Goal: Task Accomplishment & Management: Manage account settings

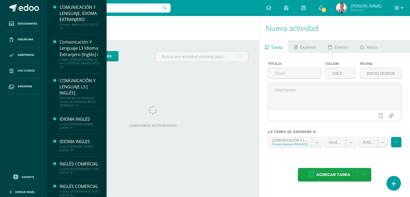
click at [33, 70] on span "Mis cursos" at bounding box center [26, 71] width 17 height 4
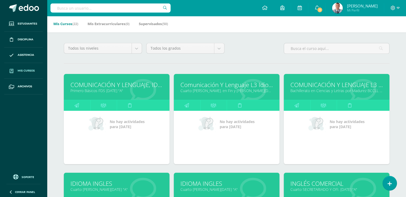
scroll to position [38, 0]
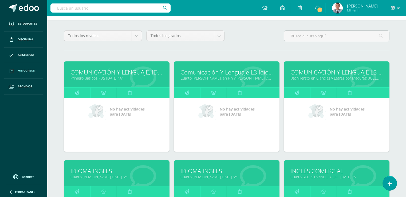
click at [339, 74] on link "COMUNICACIÓN Y LENGUAJE L3 [ INGLÉS]" at bounding box center [336, 72] width 92 height 8
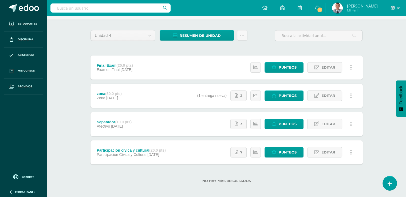
scroll to position [36, 0]
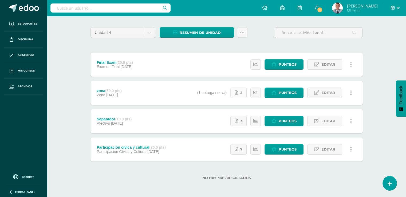
click at [241, 93] on span "2" at bounding box center [241, 93] width 2 height 10
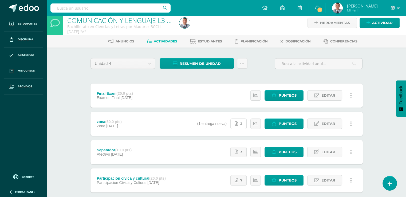
scroll to position [0, 0]
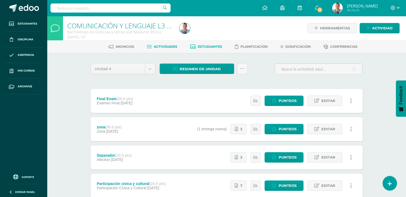
click at [219, 45] on span "Estudiantes" at bounding box center [210, 47] width 24 height 4
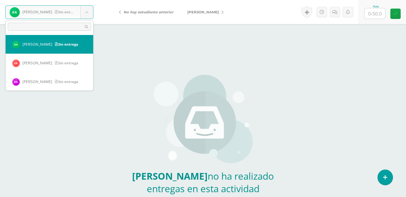
click at [87, 13] on body "[PERSON_NAME] Sin entrega [PERSON_NAME] [PERSON_NAME] [PERSON_NAME] [PERSON_NAM…" at bounding box center [203, 111] width 406 height 222
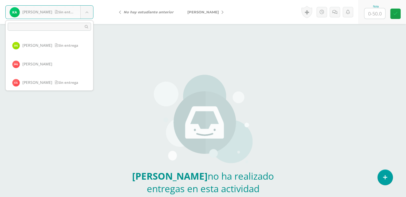
scroll to position [220, 0]
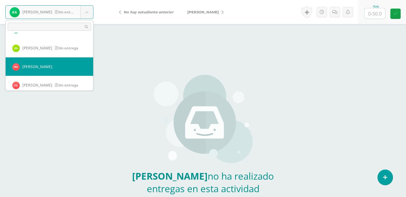
select select "8996"
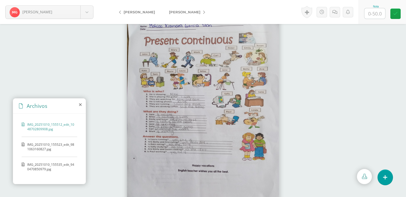
click at [56, 143] on span "IMG_20251010_155523_edit_981063160827.jpg" at bounding box center [50, 146] width 47 height 9
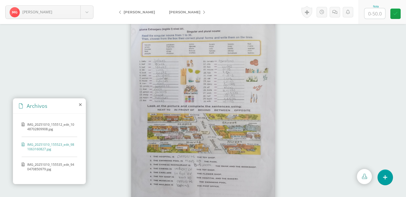
click at [49, 166] on span "IMG_20251010_155535_edit_940470850979.jpg" at bounding box center [50, 166] width 47 height 9
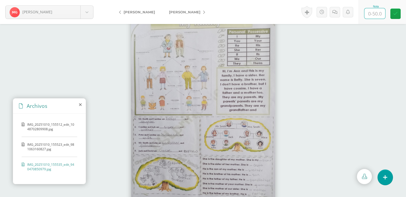
click at [375, 12] on input "text" at bounding box center [374, 13] width 21 height 10
type input "2"
type input "50"
click at [396, 13] on icon at bounding box center [395, 13] width 5 height 5
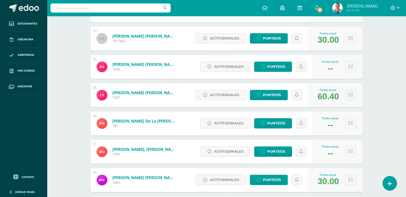
scroll to position [713, 0]
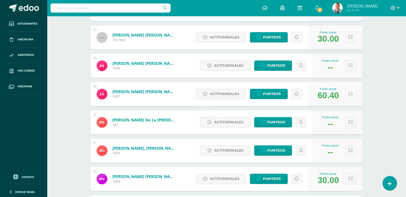
click at [350, 93] on icon at bounding box center [351, 94] width 5 height 5
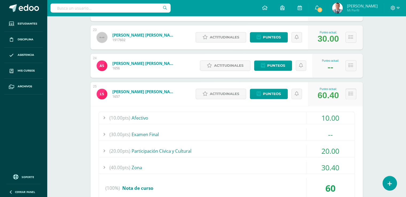
click at [350, 93] on icon at bounding box center [351, 94] width 5 height 5
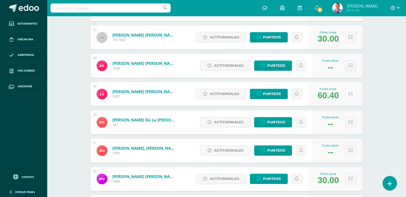
click at [350, 93] on icon at bounding box center [351, 94] width 5 height 5
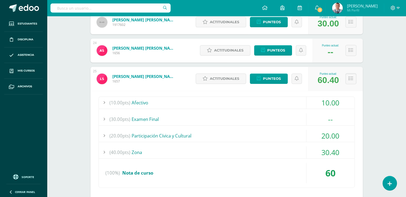
scroll to position [731, 0]
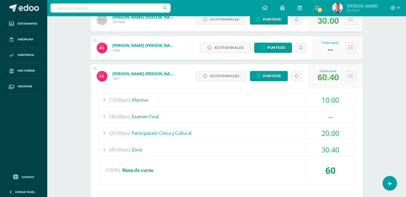
click at [139, 150] on div "(40.00pts) Zona" at bounding box center [227, 150] width 256 height 12
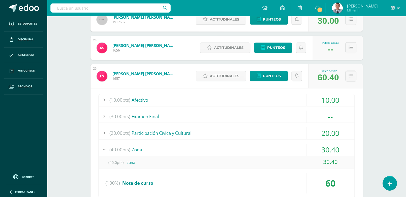
click at [329, 161] on div "30.40" at bounding box center [330, 162] width 48 height 12
click at [345, 163] on div "30.40" at bounding box center [330, 162] width 48 height 12
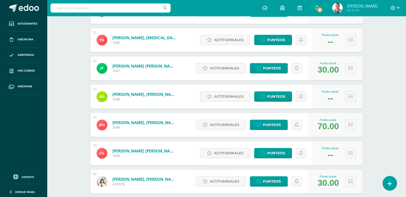
scroll to position [376, 0]
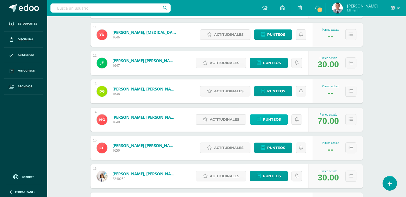
click at [280, 121] on span "Punteos" at bounding box center [272, 119] width 18 height 10
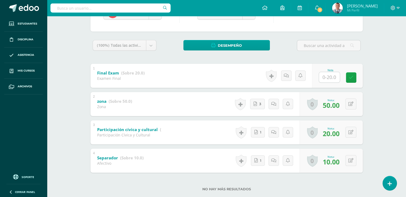
scroll to position [70, 0]
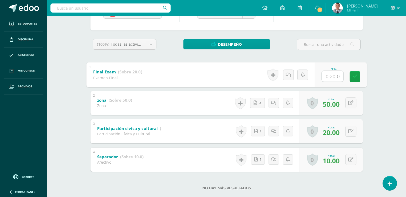
click at [330, 75] on input "text" at bounding box center [332, 76] width 21 height 11
type input "10"
click at [353, 77] on icon at bounding box center [354, 76] width 5 height 5
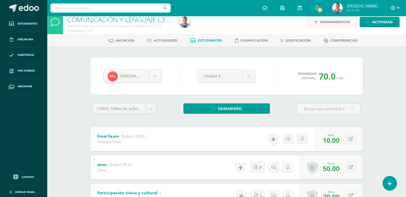
scroll to position [0, 0]
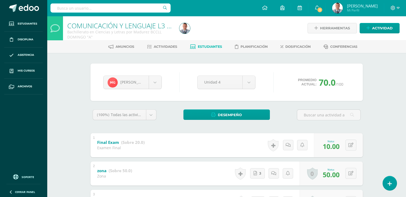
click at [208, 47] on span "Estudiantes" at bounding box center [210, 47] width 24 height 4
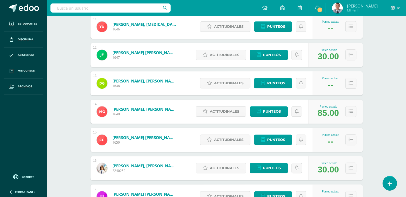
scroll to position [380, 0]
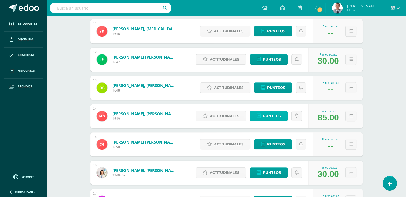
click at [275, 115] on span "Punteos" at bounding box center [272, 116] width 18 height 10
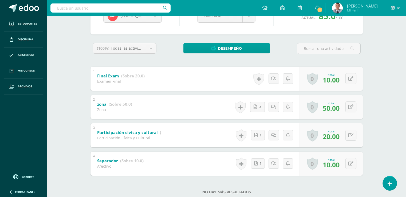
scroll to position [68, 0]
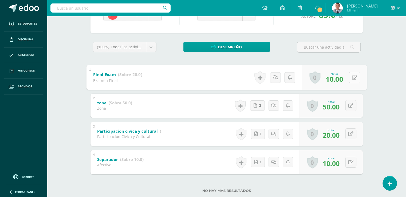
click at [350, 77] on button at bounding box center [354, 77] width 11 height 11
click at [325, 78] on input "10.00" at bounding box center [317, 78] width 21 height 11
click at [354, 76] on link at bounding box center [354, 77] width 11 height 11
click at [354, 77] on icon at bounding box center [354, 77] width 5 height 5
click at [316, 78] on input "1.00" at bounding box center [317, 78] width 21 height 11
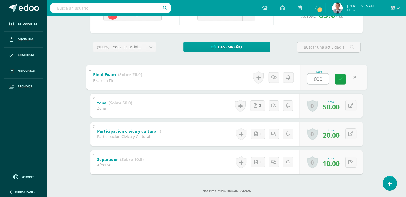
type input "0.00"
click at [338, 79] on icon at bounding box center [340, 79] width 5 height 5
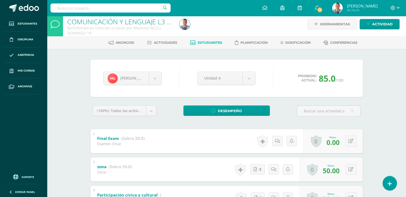
scroll to position [3, 0]
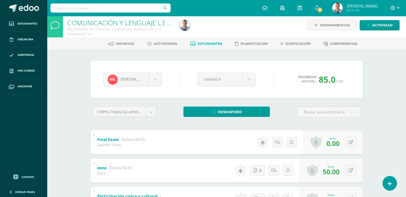
click at [215, 42] on span "Estudiantes" at bounding box center [210, 44] width 24 height 4
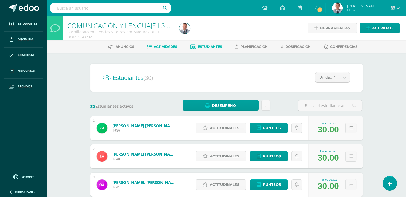
click at [165, 47] on span "Actividades" at bounding box center [165, 47] width 23 height 4
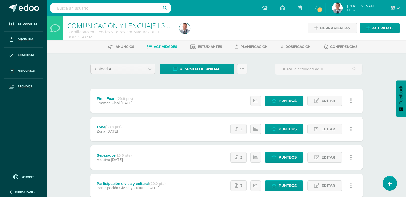
click at [128, 97] on strong "(20.0 pts)" at bounding box center [124, 99] width 16 height 4
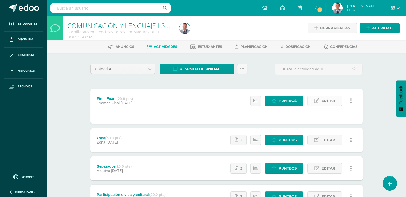
click at [327, 102] on span "Editar" at bounding box center [328, 101] width 14 height 10
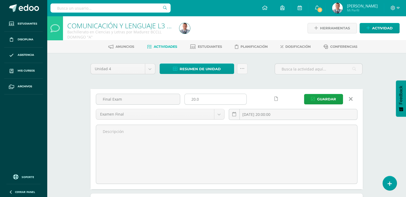
click at [193, 99] on input "20.0" at bounding box center [216, 99] width 62 height 10
type input "30.0"
click at [317, 99] on button "Guardar" at bounding box center [323, 99] width 39 height 10
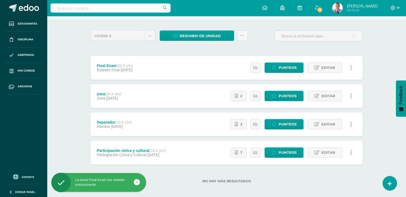
scroll to position [36, 0]
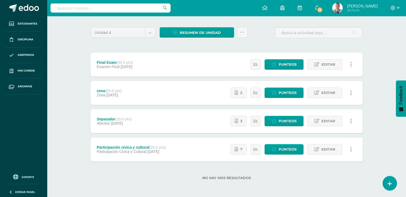
click at [113, 89] on strong "(50.0 pts)" at bounding box center [113, 91] width 16 height 4
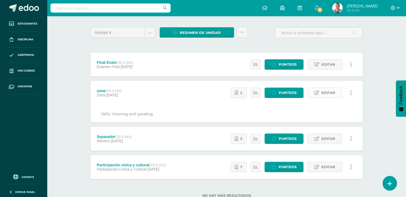
click at [327, 92] on span "Editar" at bounding box center [328, 93] width 14 height 10
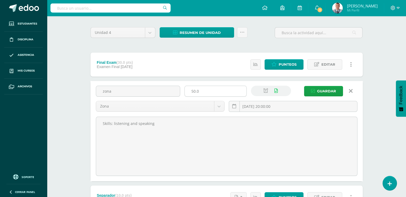
click at [192, 91] on input "50.0" at bounding box center [216, 91] width 62 height 10
type input "40.0"
click at [326, 90] on span "Guardar" at bounding box center [326, 91] width 19 height 10
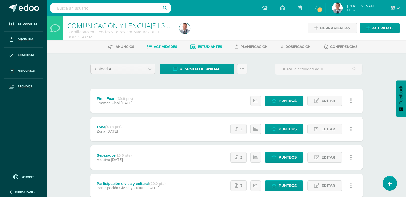
click at [209, 46] on span "Estudiantes" at bounding box center [210, 47] width 24 height 4
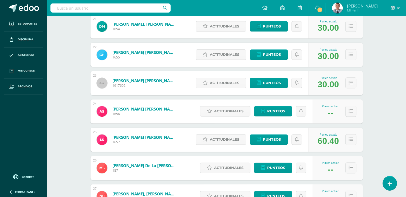
scroll to position [668, 0]
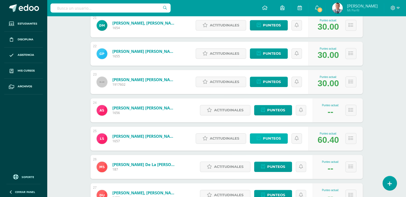
click at [272, 138] on span "Punteos" at bounding box center [272, 138] width 18 height 10
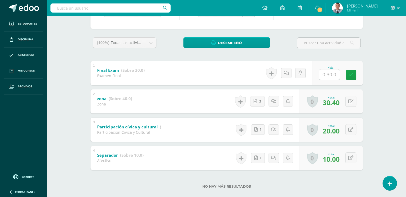
scroll to position [74, 0]
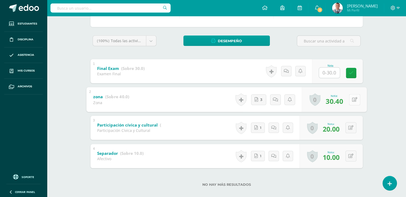
click at [350, 101] on button at bounding box center [354, 99] width 11 height 11
click at [317, 99] on input "30.40" at bounding box center [317, 101] width 21 height 11
click at [322, 100] on input "30.40" at bounding box center [317, 101] width 21 height 11
type input "40"
click at [341, 101] on icon at bounding box center [340, 101] width 5 height 5
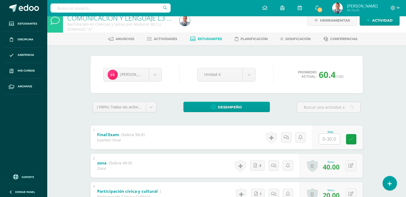
scroll to position [0, 0]
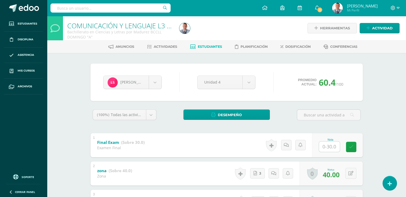
click at [212, 46] on span "Estudiantes" at bounding box center [210, 47] width 24 height 4
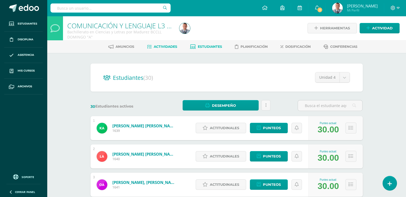
click at [163, 48] on span "Actividades" at bounding box center [165, 47] width 23 height 4
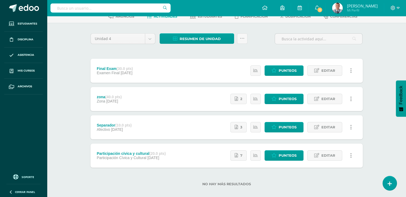
scroll to position [36, 0]
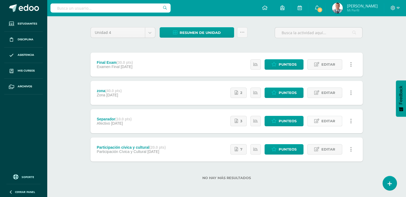
click at [326, 120] on span "Editar" at bounding box center [328, 121] width 14 height 10
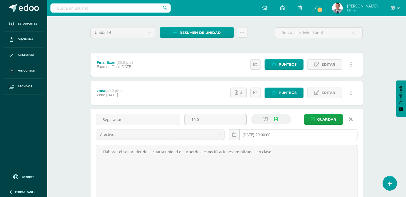
click at [280, 133] on input "2025-10-20 20:00:00" at bounding box center [293, 134] width 128 height 10
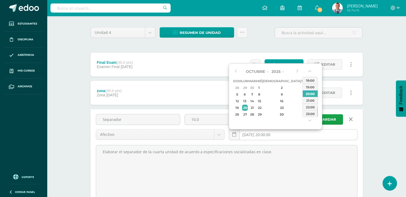
click at [255, 132] on input "2025-10-20 20:00:00" at bounding box center [293, 134] width 128 height 10
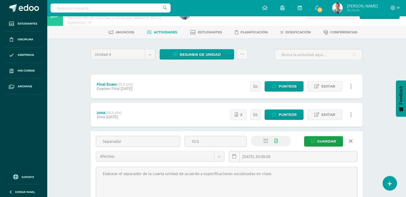
scroll to position [0, 0]
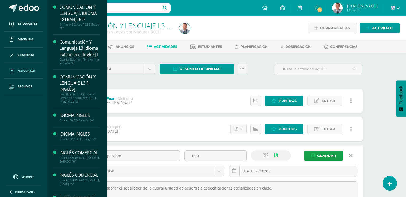
type input "2025-10-20 20:00"
click at [29, 69] on span "Mis cursos" at bounding box center [26, 71] width 17 height 4
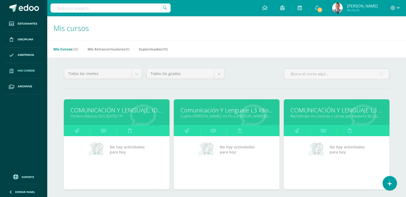
click at [227, 112] on link "Comunicación Y Lenguaje L3 Idioma Extranjero [Inglés] I" at bounding box center [226, 110] width 92 height 8
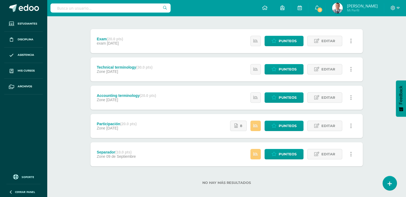
scroll to position [60, 0]
click at [327, 97] on span "Editar" at bounding box center [328, 98] width 14 height 10
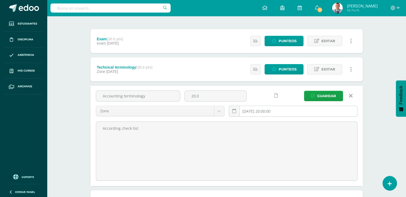
click at [262, 110] on input "[DATE] 20:00:00" at bounding box center [293, 111] width 128 height 10
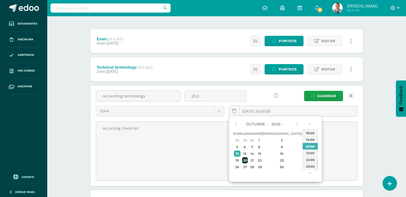
click at [247, 160] on div "20" at bounding box center [245, 160] width 6 height 6
type input "[DATE] 20:00"
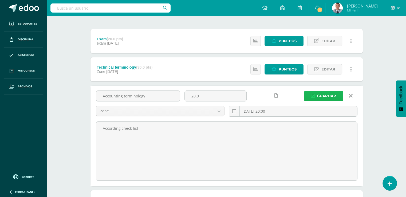
click at [329, 94] on span "Guardar" at bounding box center [326, 96] width 19 height 10
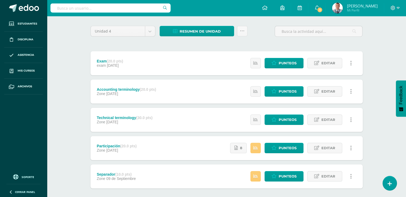
scroll to position [37, 0]
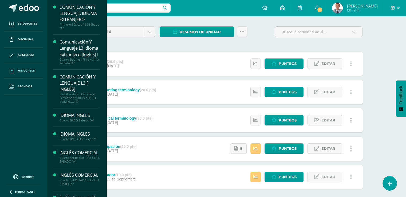
click at [28, 69] on span "Mis cursos" at bounding box center [26, 71] width 17 height 4
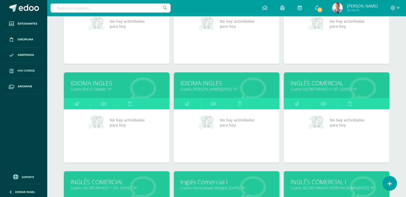
scroll to position [127, 0]
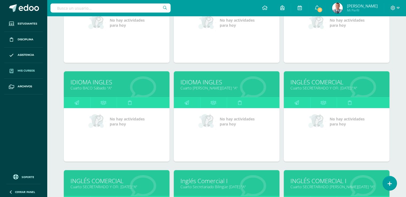
click at [103, 81] on link "IDIOMA INGLES" at bounding box center [116, 82] width 92 height 8
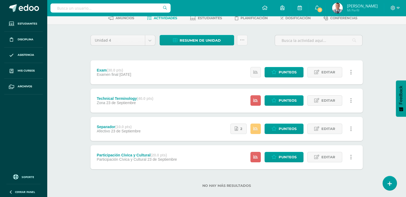
scroll to position [29, 0]
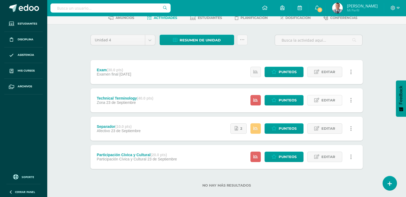
click at [328, 100] on span "Editar" at bounding box center [328, 100] width 14 height 10
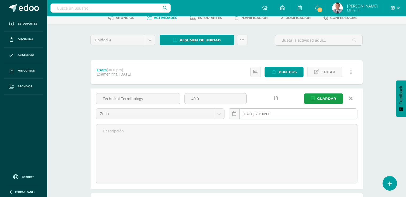
click at [281, 114] on input "[DATE] 20:00:00" at bounding box center [293, 114] width 128 height 10
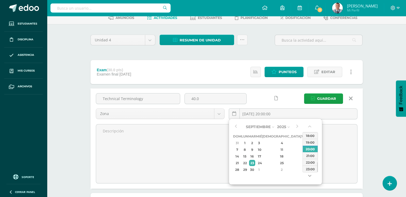
click at [311, 175] on button "button" at bounding box center [309, 177] width 5 height 8
click at [308, 170] on div "4" at bounding box center [311, 170] width 6 height 6
click at [248, 162] on td "20" at bounding box center [244, 163] width 7 height 7
type input "[DATE] 20:00"
click at [248, 162] on div "20" at bounding box center [245, 163] width 6 height 6
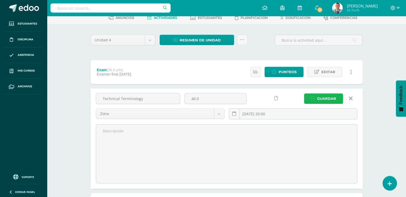
click at [336, 98] on button "Guardar" at bounding box center [323, 98] width 39 height 10
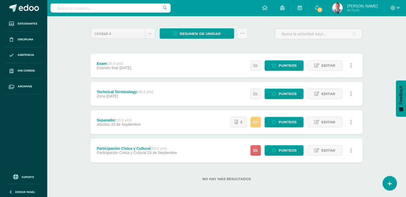
scroll to position [36, 0]
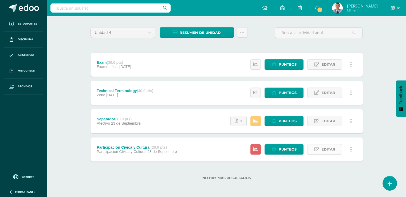
click at [320, 150] on link "Editar" at bounding box center [324, 149] width 35 height 10
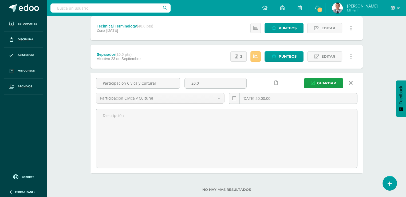
scroll to position [102, 0]
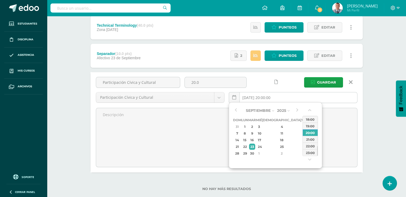
click at [279, 96] on input "[DATE] 20:00:00" at bounding box center [293, 97] width 128 height 10
click at [302, 152] on div "3" at bounding box center [304, 153] width 5 height 6
click at [248, 144] on div "20" at bounding box center [245, 147] width 6 height 6
type input "[DATE] 20:00"
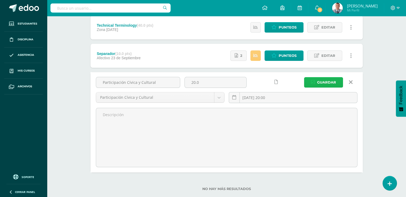
click at [323, 81] on span "Guardar" at bounding box center [326, 82] width 19 height 10
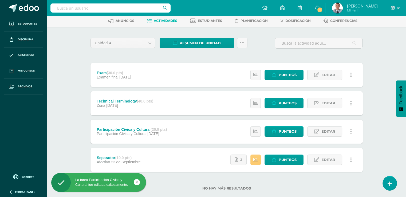
scroll to position [36, 0]
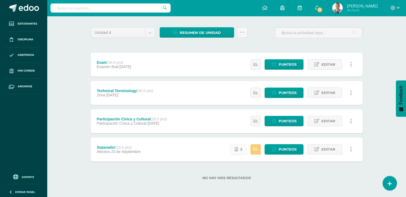
click at [240, 150] on link "2" at bounding box center [238, 149] width 16 height 10
click at [332, 120] on span "Editar" at bounding box center [328, 121] width 14 height 10
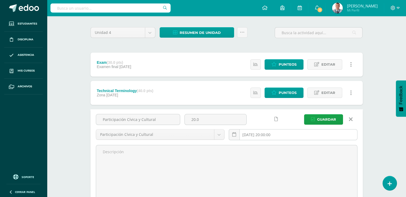
click at [284, 133] on input "[DATE] 20:00:00" at bounding box center [293, 134] width 128 height 10
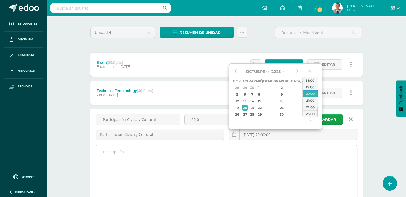
type input "[DATE] 20:00"
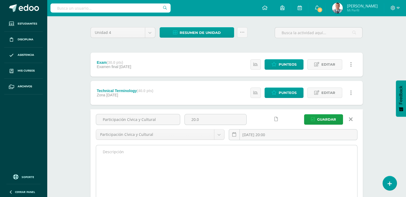
click at [331, 159] on textarea at bounding box center [226, 174] width 261 height 59
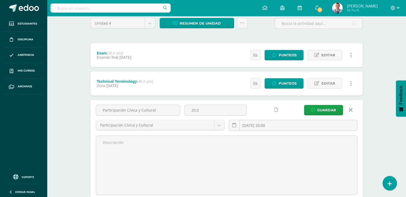
scroll to position [46, 0]
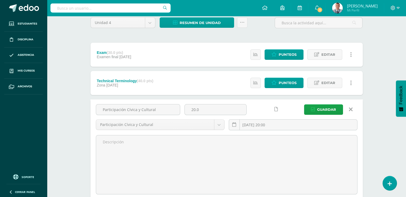
click at [350, 107] on icon at bounding box center [351, 109] width 4 height 6
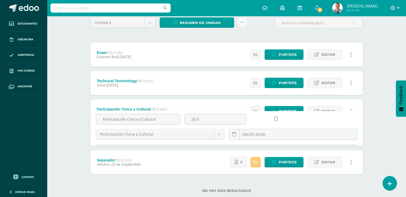
scroll to position [36, 0]
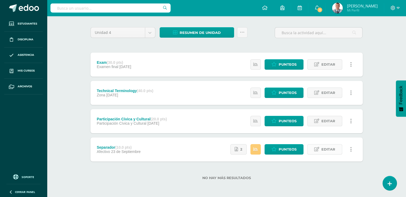
click at [326, 150] on span "Editar" at bounding box center [328, 149] width 14 height 10
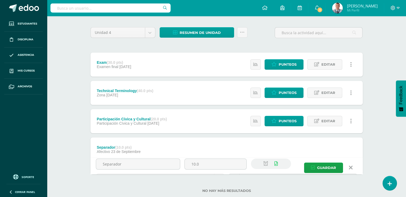
scroll to position [46, 0]
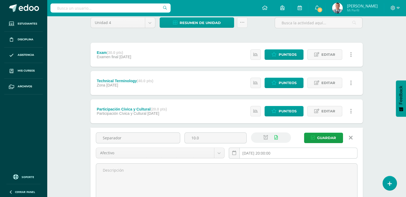
click at [283, 152] on input "2025-09-23 20:00:00" at bounding box center [293, 153] width 128 height 10
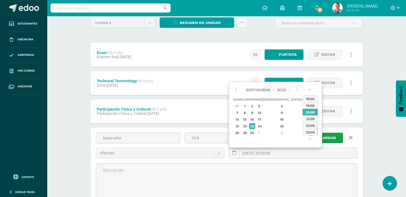
click at [308, 133] on div "4" at bounding box center [311, 133] width 6 height 6
click at [245, 124] on div "20" at bounding box center [245, 126] width 6 height 6
type input "2025-10-20 20:00"
click at [331, 135] on span "Guardar" at bounding box center [326, 138] width 19 height 10
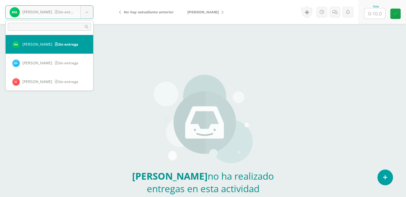
click at [87, 13] on body "[PERSON_NAME], [PERSON_NAME] entrega Alebón, [PERSON_NAME] [PERSON_NAME], [PERS…" at bounding box center [203, 111] width 406 height 222
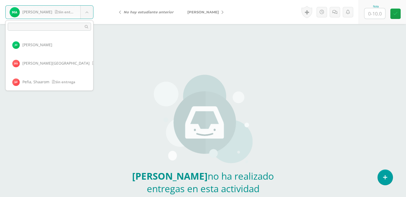
scroll to position [474, 0]
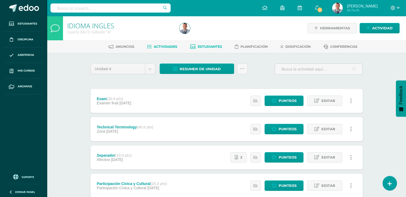
click at [211, 46] on span "Estudiantes" at bounding box center [210, 47] width 24 height 4
